Goal: Find specific page/section: Find specific page/section

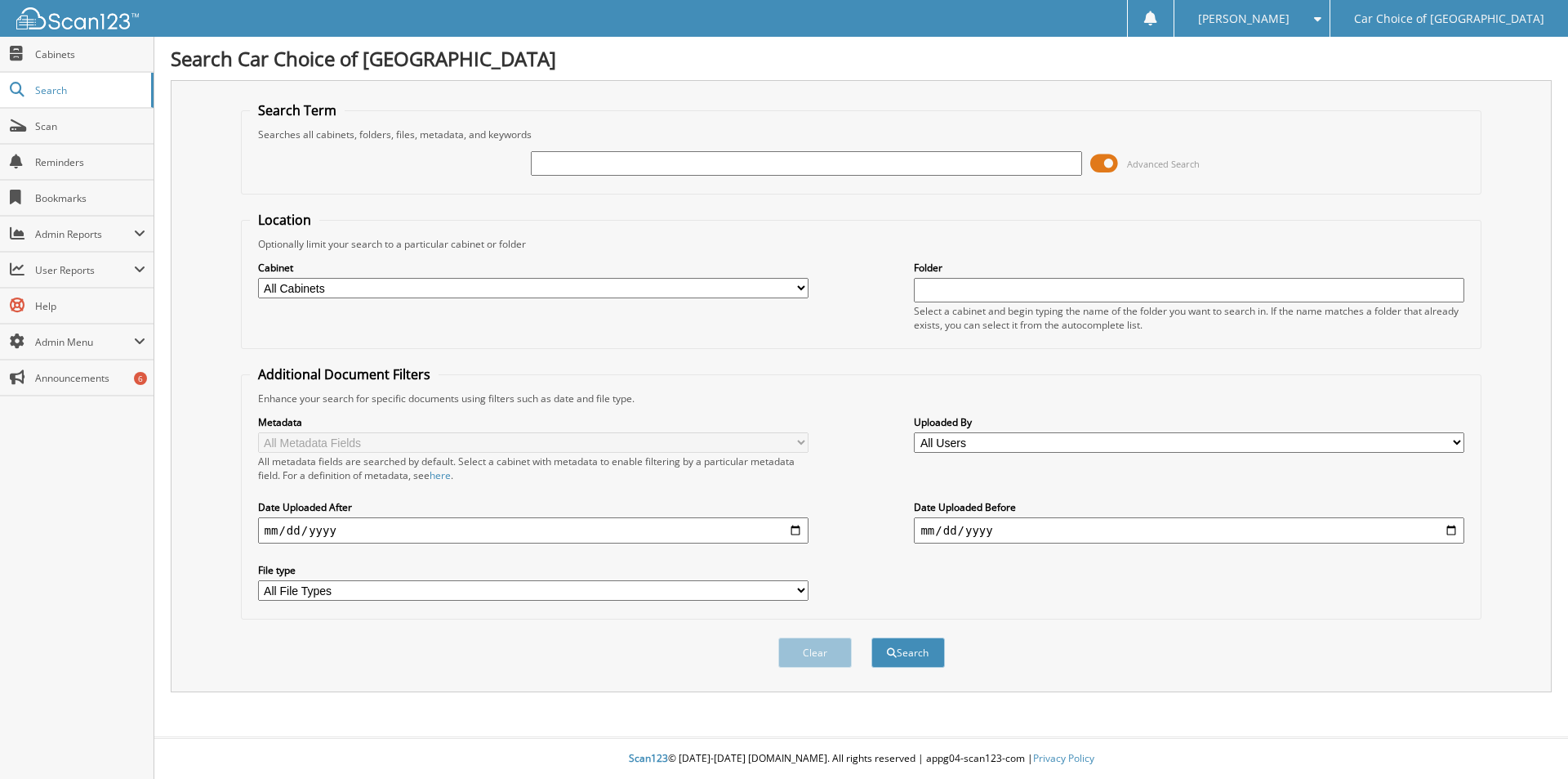
click at [596, 176] on div at bounding box center [806, 163] width 550 height 28
click at [591, 165] on input "text" at bounding box center [806, 163] width 550 height 24
type input "[PERSON_NAME]"
click at [871, 637] on button "Search" at bounding box center [908, 652] width 73 height 30
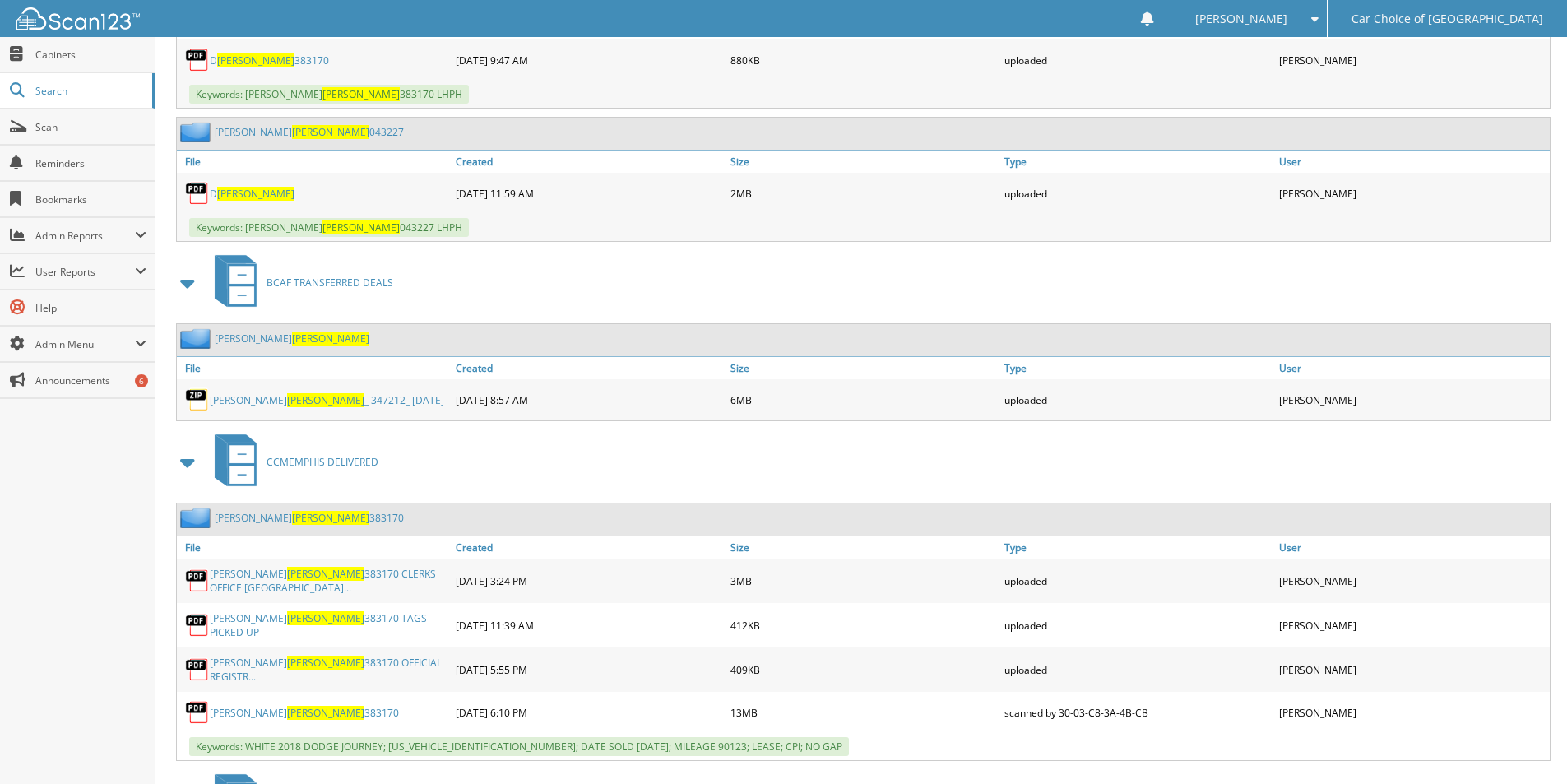
scroll to position [1069, 0]
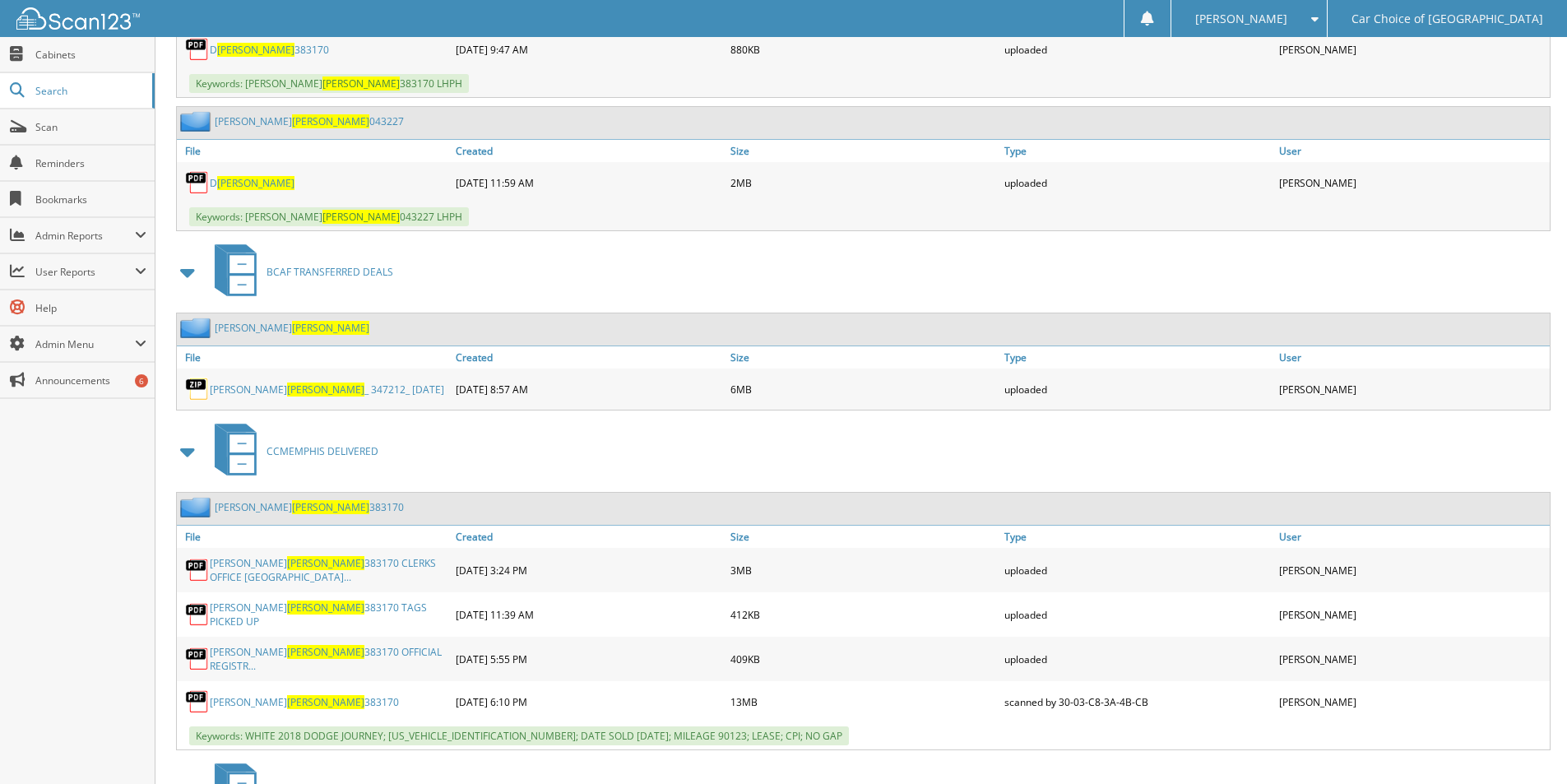
click at [292, 508] on span "[PERSON_NAME]" at bounding box center [331, 507] width 77 height 14
